Goal: Task Accomplishment & Management: Complete application form

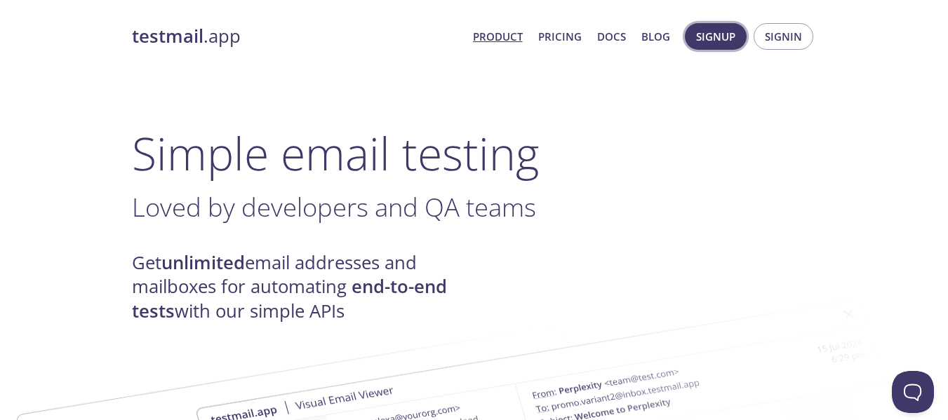
click at [723, 43] on span "Signup" at bounding box center [715, 36] width 39 height 18
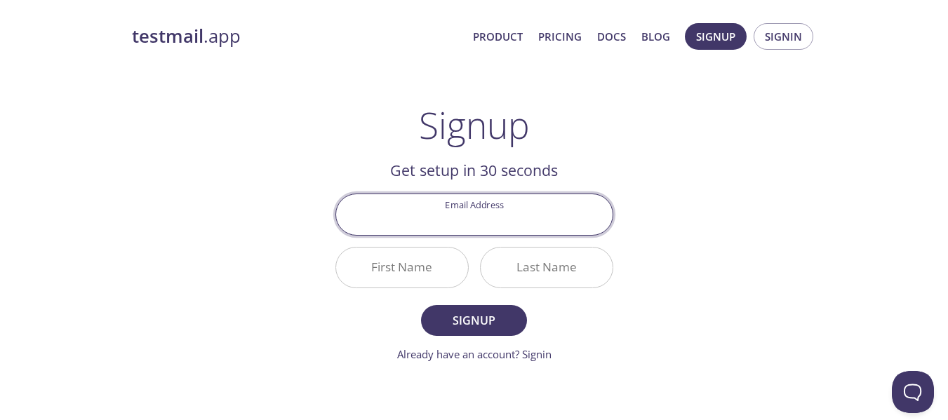
click at [559, 208] on input "Email Address" at bounding box center [474, 214] width 277 height 40
type input "[EMAIL_ADDRESS][PERSON_NAME][DOMAIN_NAME]"
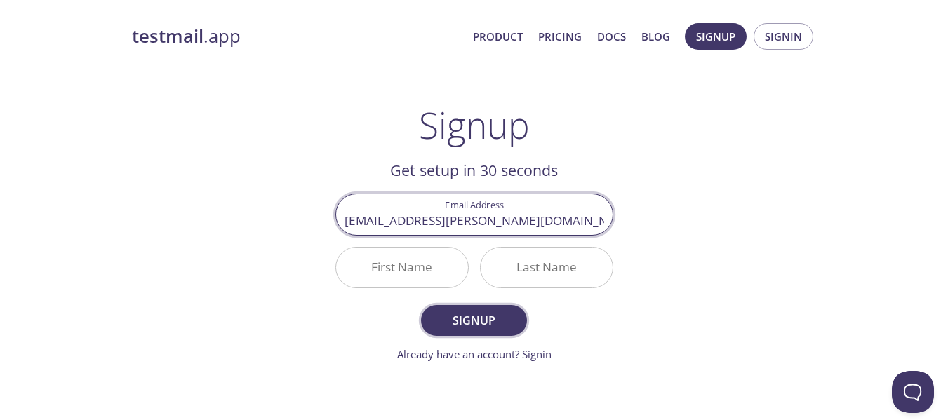
click at [464, 325] on span "Signup" at bounding box center [474, 321] width 74 height 20
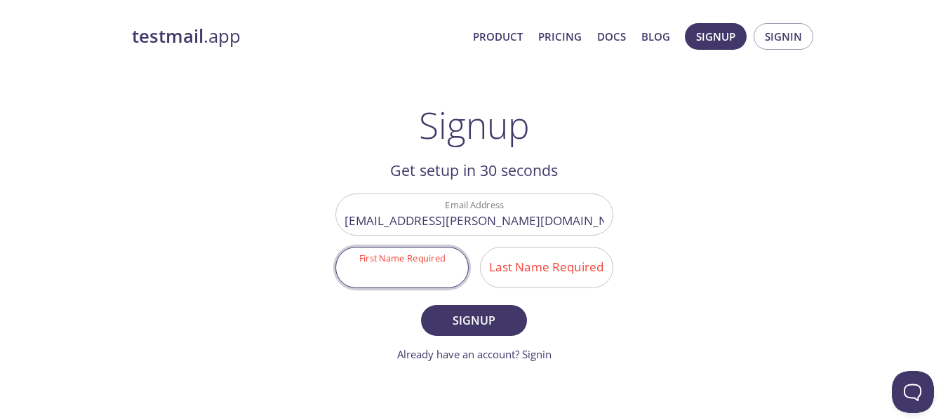
click at [375, 277] on input "First Name Required" at bounding box center [402, 268] width 132 height 40
type input "Paloma"
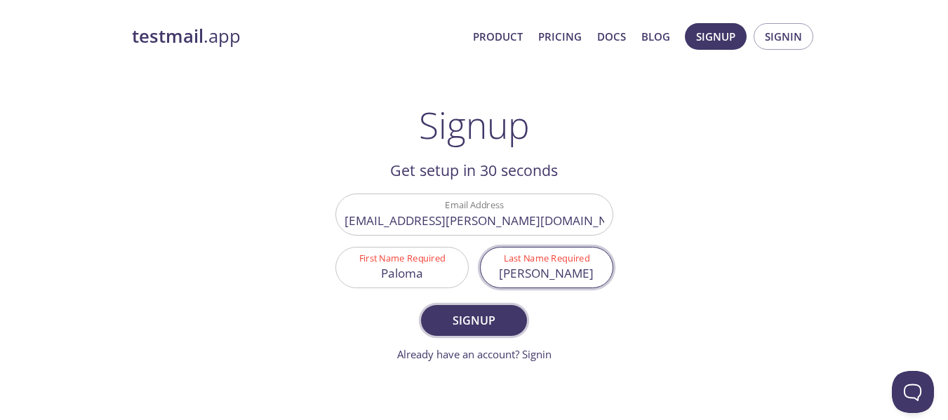
type input "[PERSON_NAME]"
click at [463, 311] on span "Signup" at bounding box center [474, 321] width 74 height 20
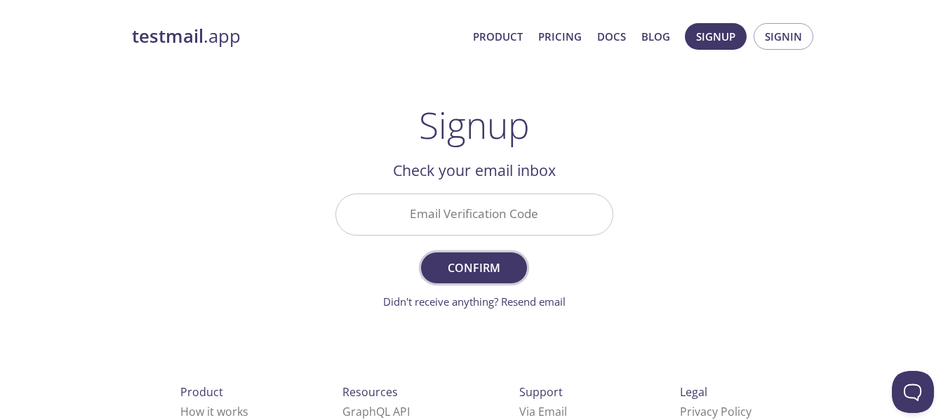
click at [458, 279] on button "Confirm" at bounding box center [473, 268] width 105 height 31
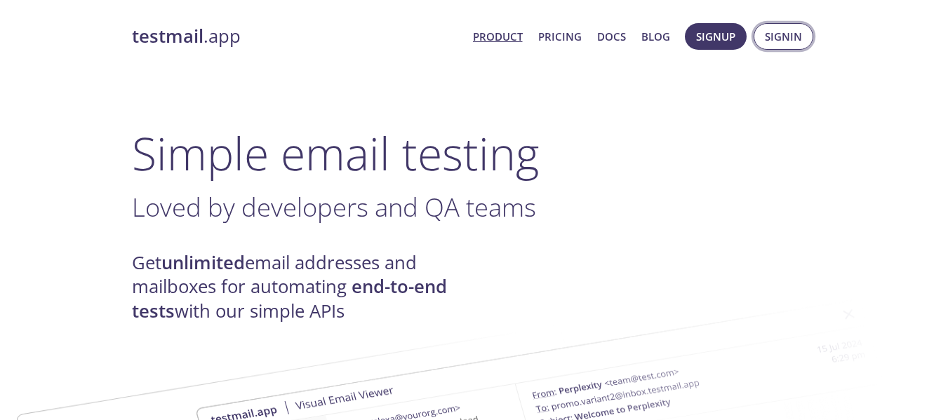
click at [759, 38] on button "Signin" at bounding box center [784, 36] width 60 height 27
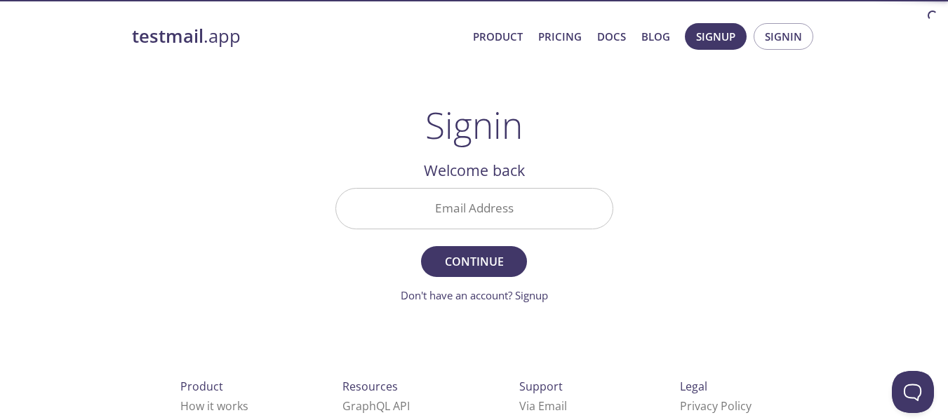
click at [521, 204] on input "Email Address" at bounding box center [474, 209] width 277 height 40
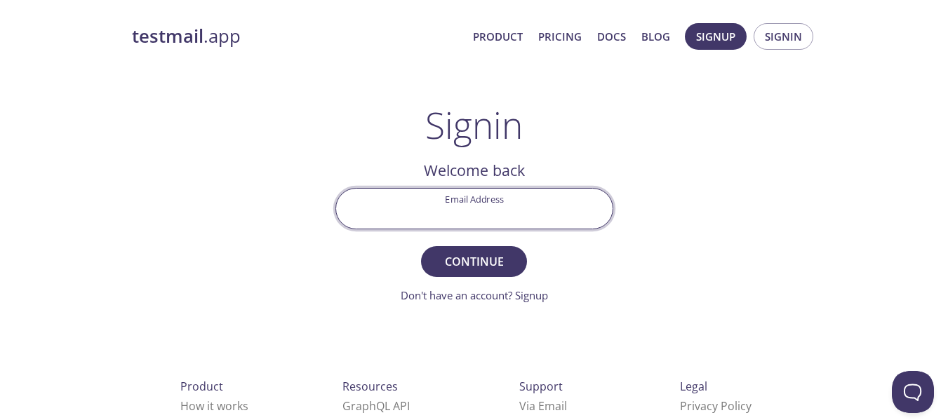
type input "[EMAIL_ADDRESS][PERSON_NAME][DOMAIN_NAME]"
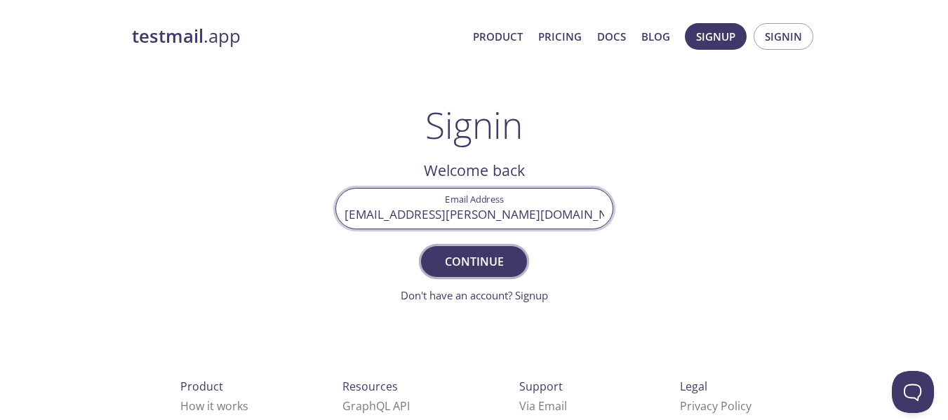
click at [489, 255] on span "Continue" at bounding box center [474, 262] width 74 height 20
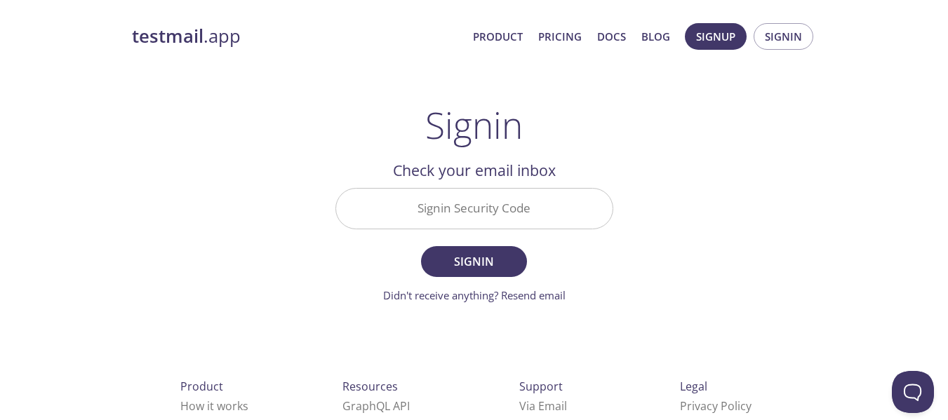
click at [524, 198] on input "Signin Security Code" at bounding box center [474, 209] width 277 height 40
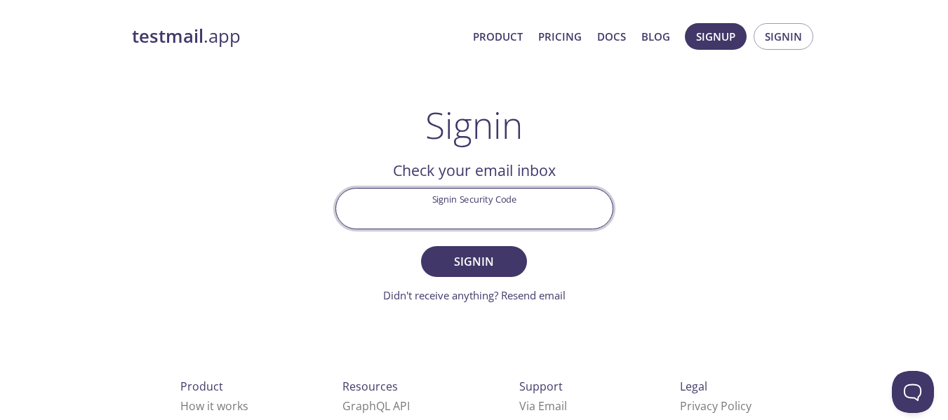
paste input "QPWKJM5"
type input "QPWKJM5"
click at [488, 256] on span "Signin" at bounding box center [474, 262] width 74 height 20
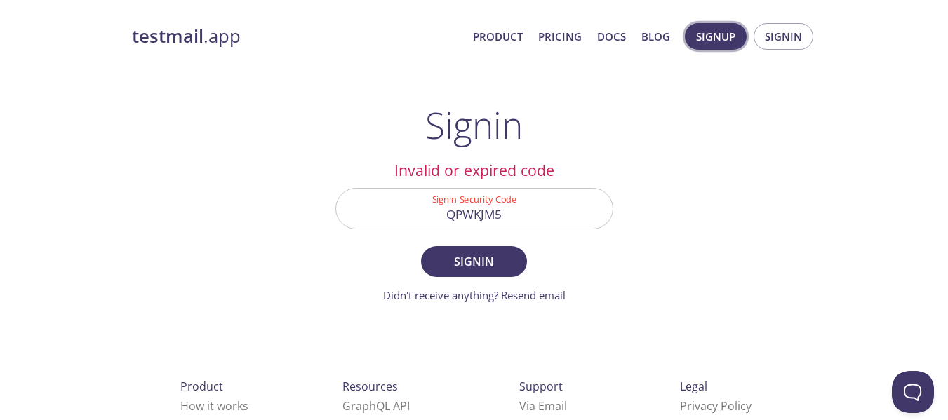
click at [732, 34] on span "Signup" at bounding box center [715, 36] width 39 height 18
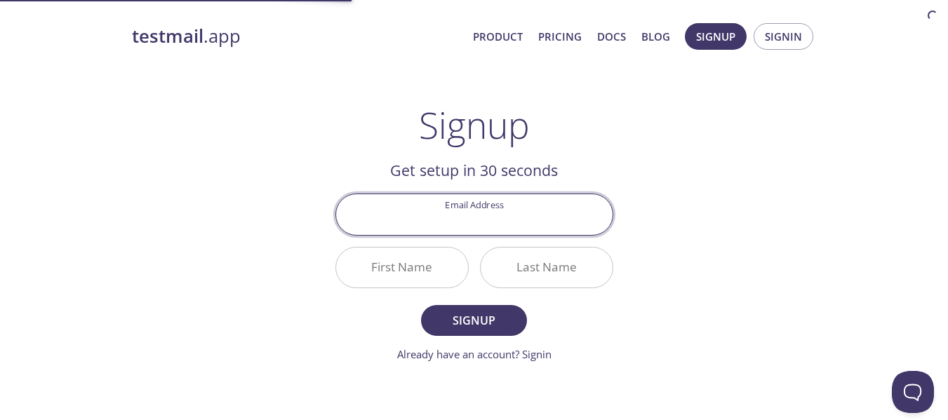
click at [448, 232] on input "Email Address" at bounding box center [474, 214] width 277 height 40
type input "[EMAIL_ADDRESS][PERSON_NAME][DOMAIN_NAME]"
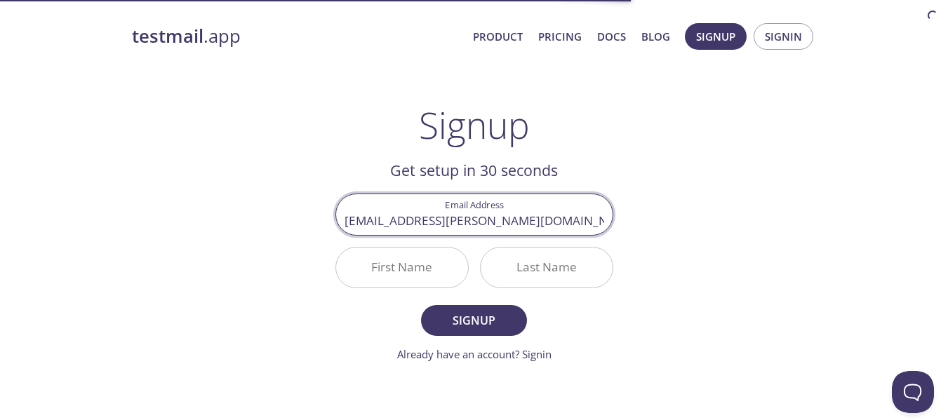
click at [421, 252] on input "First Name" at bounding box center [402, 268] width 132 height 40
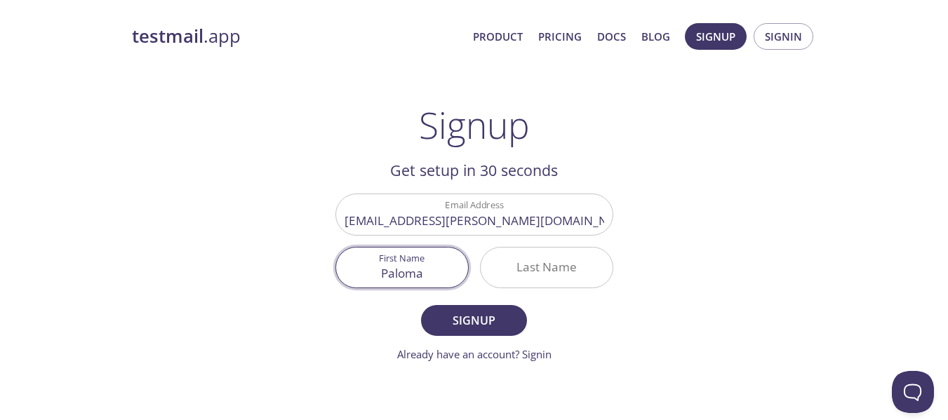
type input "Paloma"
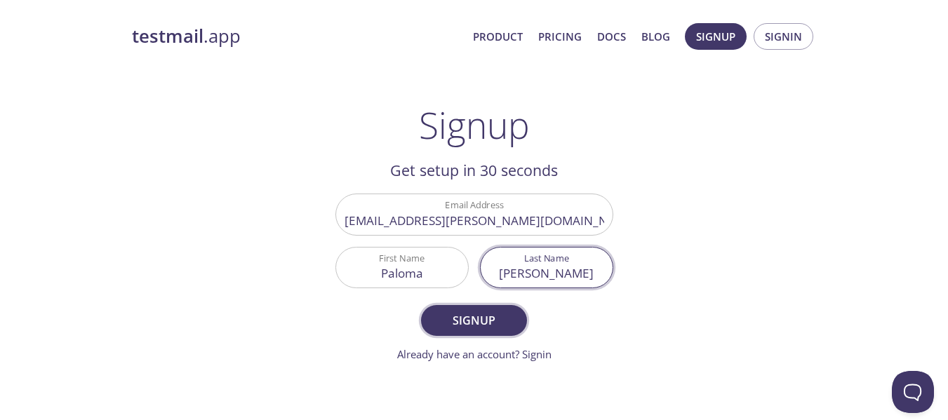
type input "[PERSON_NAME]"
click at [453, 321] on span "Signup" at bounding box center [474, 321] width 74 height 20
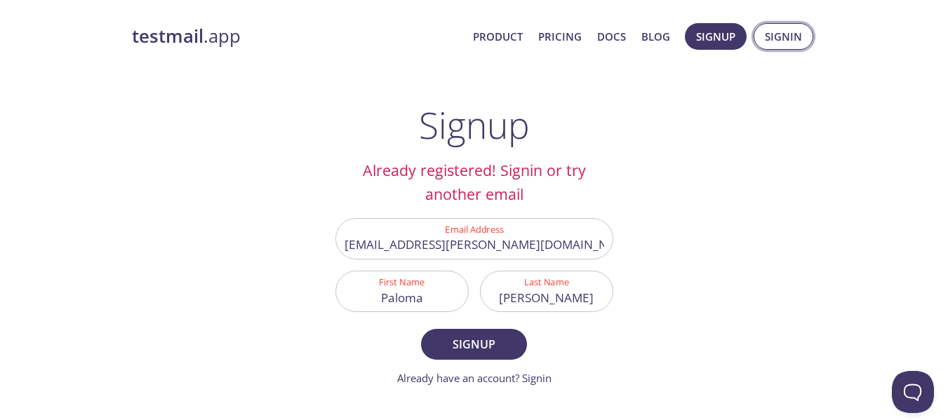
click at [771, 44] on span "Signin" at bounding box center [783, 36] width 37 height 18
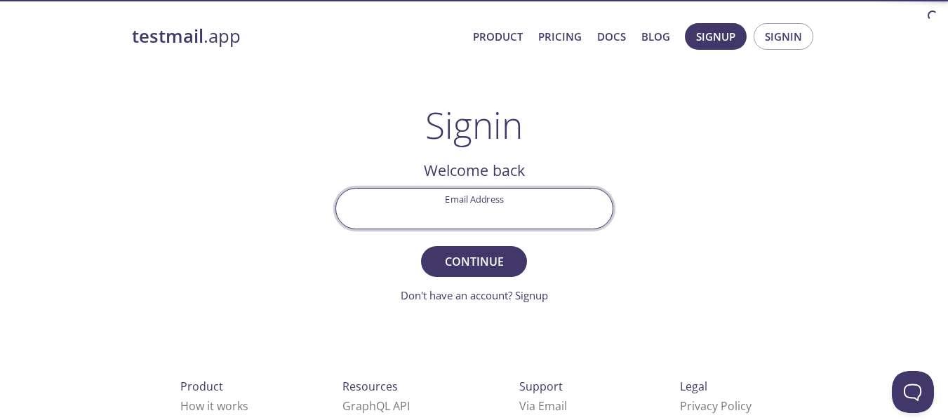
click at [498, 212] on input "Email Address" at bounding box center [474, 209] width 277 height 40
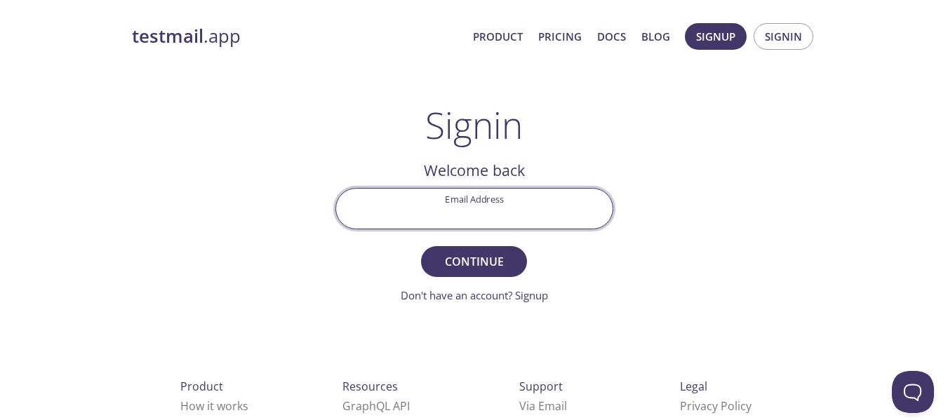
type input "[EMAIL_ADDRESS][PERSON_NAME][DOMAIN_NAME]"
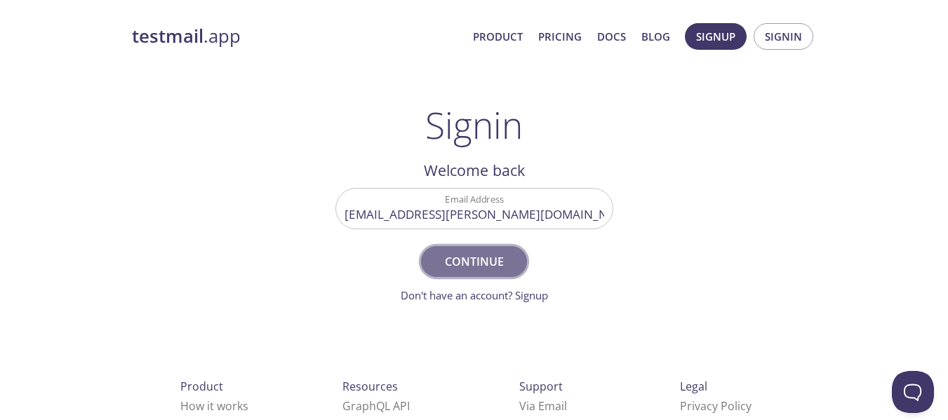
click at [492, 266] on span "Continue" at bounding box center [474, 262] width 74 height 20
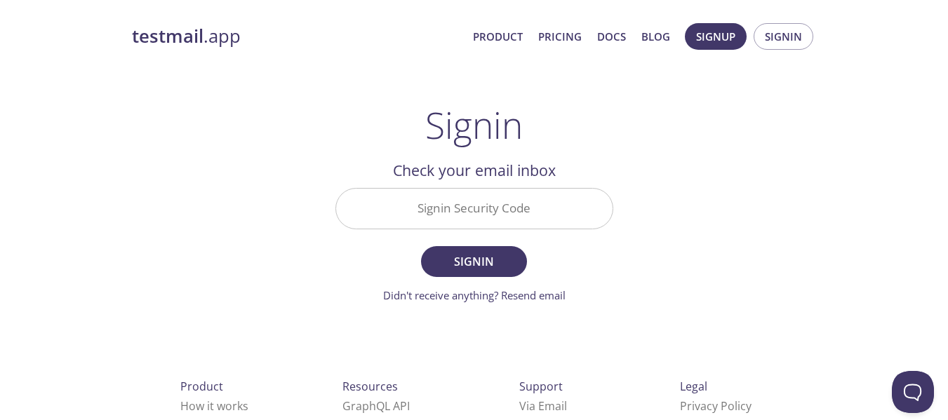
click at [484, 213] on input "Signin Security Code" at bounding box center [474, 209] width 277 height 40
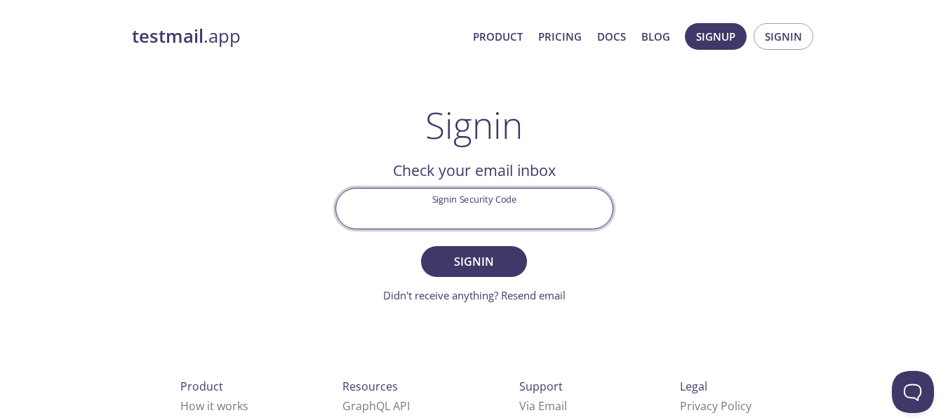
paste input "QPWKJM5"
type input "QPWKJM5"
click at [465, 272] on button "Signin" at bounding box center [473, 261] width 105 height 31
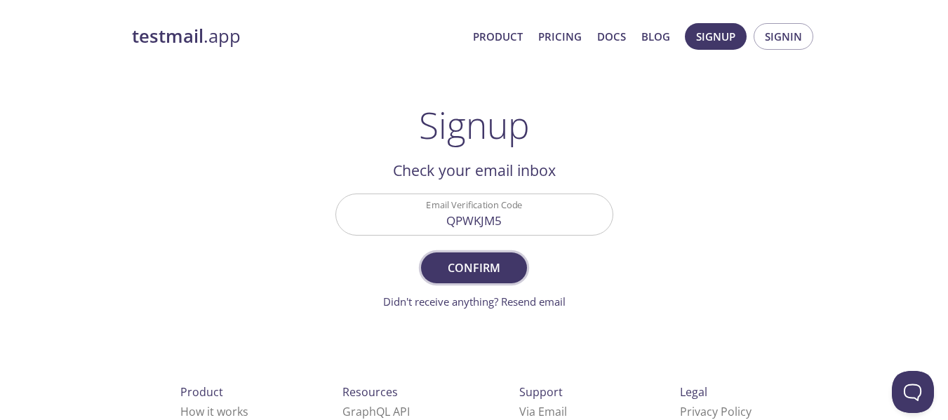
click at [491, 262] on span "Confirm" at bounding box center [474, 268] width 74 height 20
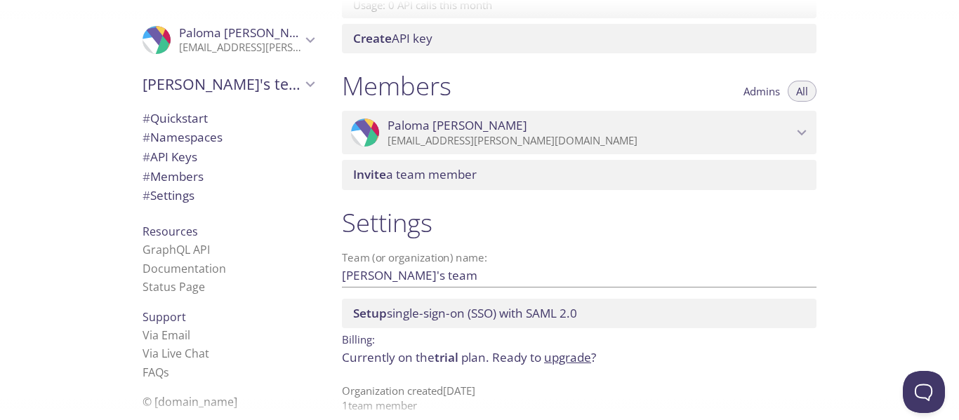
scroll to position [578, 0]
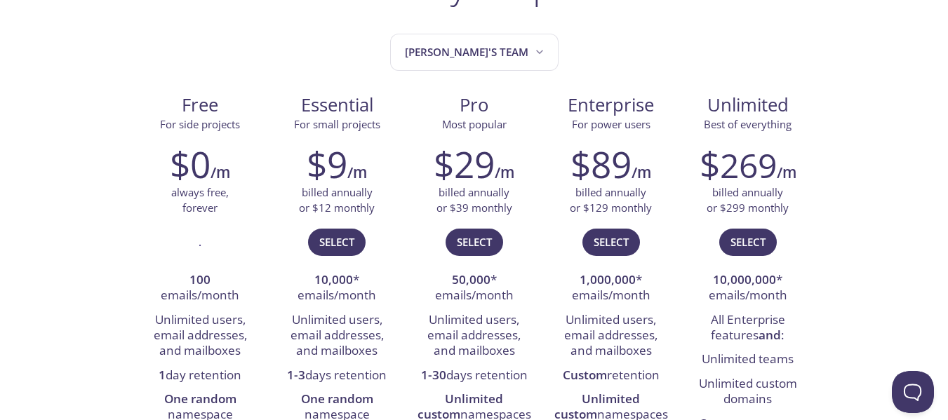
scroll to position [211, 0]
